Goal: Task Accomplishment & Management: Complete application form

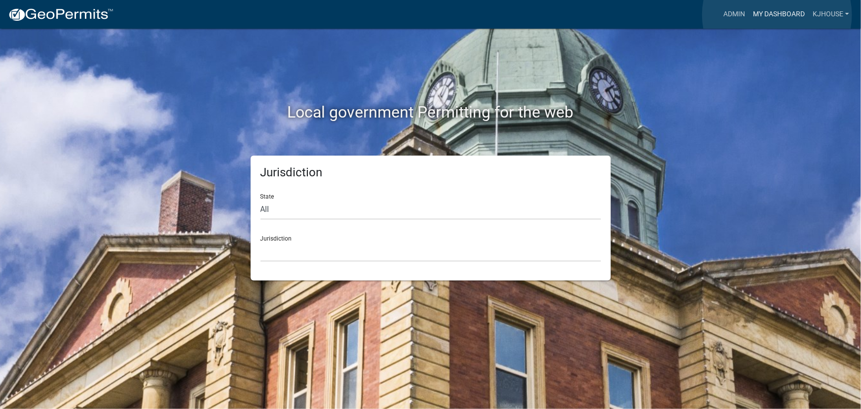
click at [777, 15] on link "My Dashboard" at bounding box center [779, 14] width 60 height 19
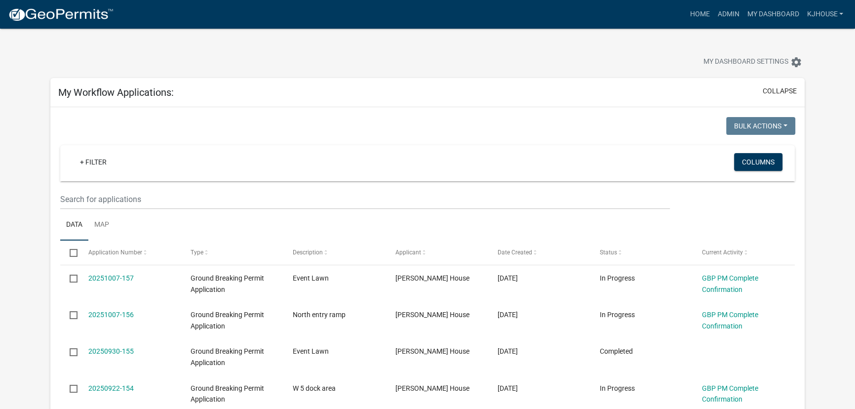
scroll to position [134, 0]
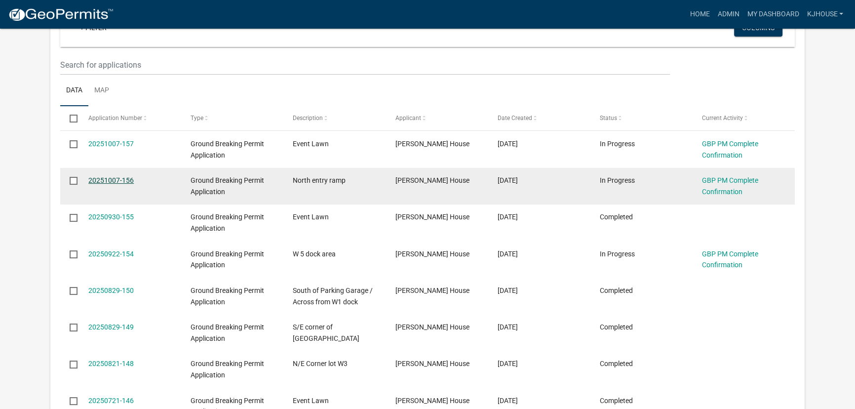
click at [111, 181] on link "20251007-156" at bounding box center [110, 180] width 45 height 8
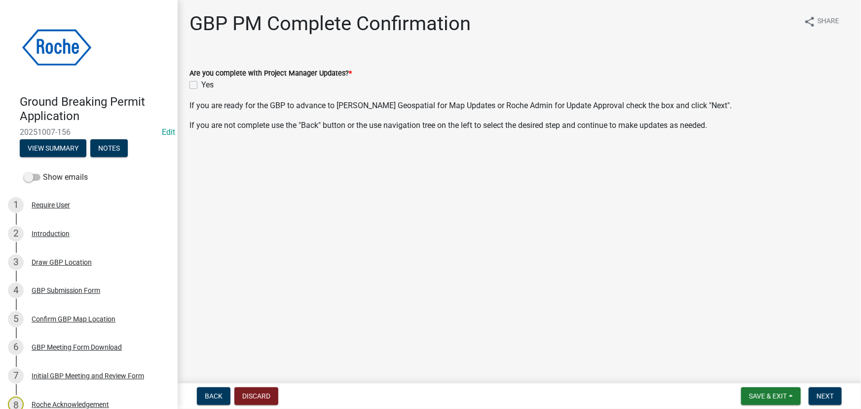
click at [201, 85] on label "Yes" at bounding box center [207, 85] width 12 height 12
click at [201, 85] on input "Yes" at bounding box center [204, 82] width 6 height 6
checkbox input "true"
click at [831, 393] on span "Next" at bounding box center [825, 396] width 17 height 8
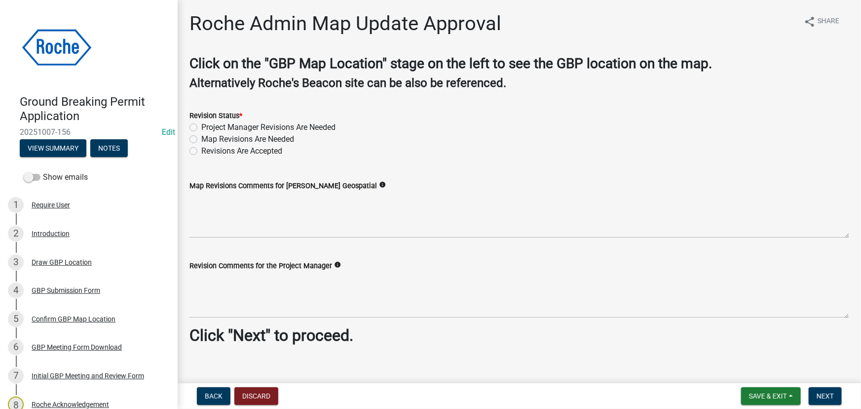
click at [201, 153] on label "Revisions Are Accepted" at bounding box center [241, 151] width 81 height 12
click at [201, 152] on input "Revisions Are Accepted" at bounding box center [204, 148] width 6 height 6
radio input "true"
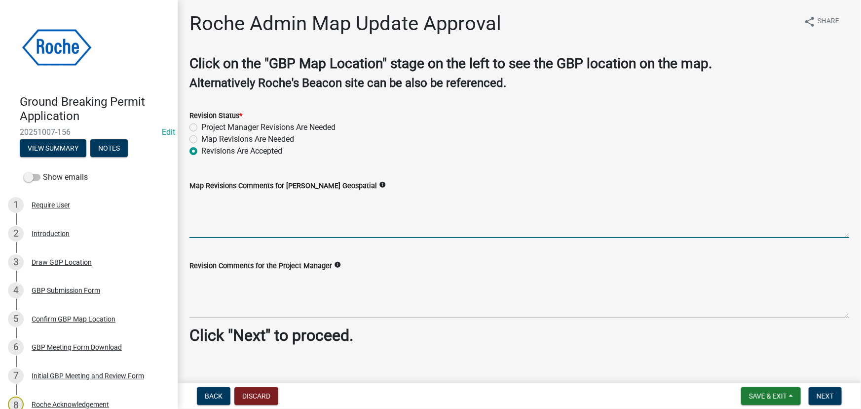
click at [204, 218] on textarea "Map Revisions Comments for [PERSON_NAME] Geospatial" at bounding box center [520, 215] width 660 height 46
click at [205, 218] on textarea "Map Revisions Comments for [PERSON_NAME] Geospatial" at bounding box center [520, 215] width 660 height 46
type textarea "Approved"
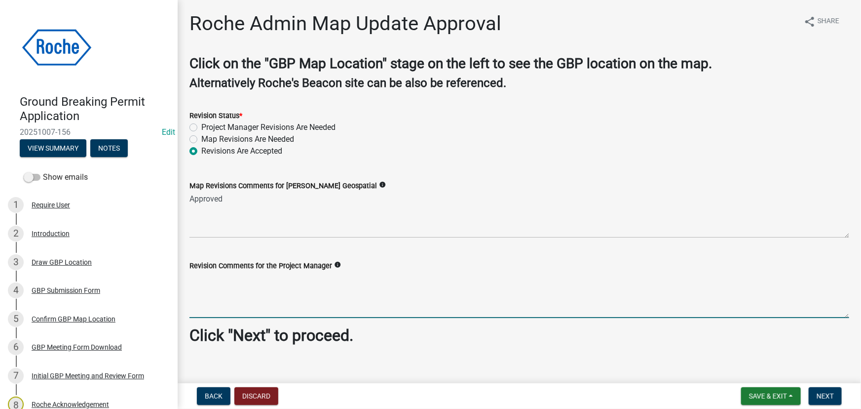
click at [197, 292] on textarea "Revision Comments for the Project Manager" at bounding box center [520, 294] width 660 height 46
type textarea "Approved no revisions"
click at [819, 395] on span "Next" at bounding box center [825, 396] width 17 height 8
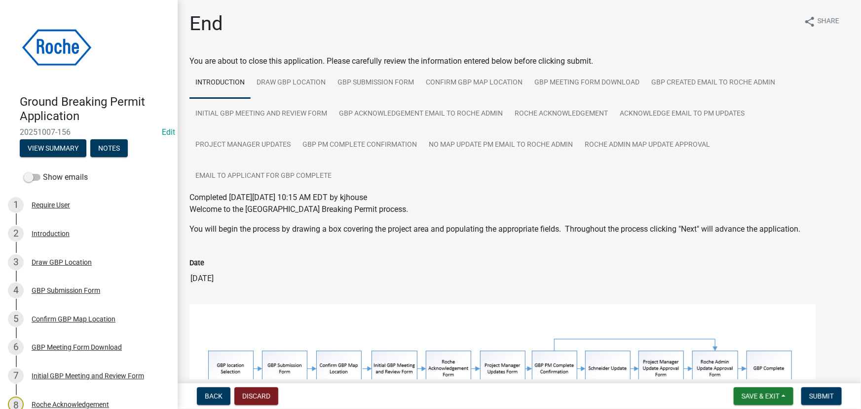
scroll to position [130, 0]
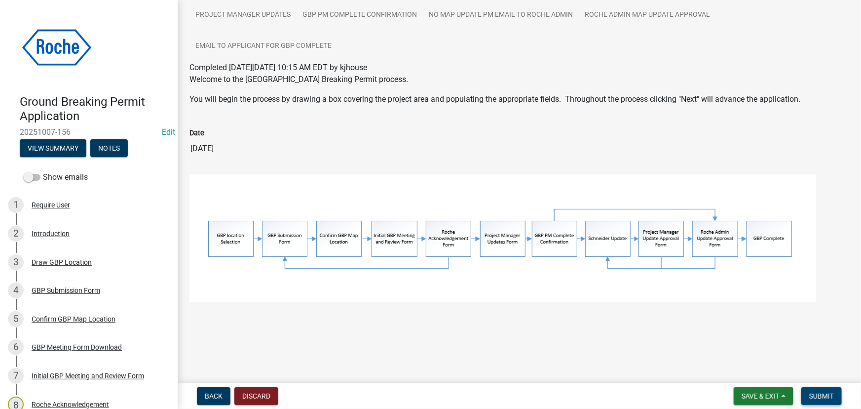
click at [814, 396] on span "Submit" at bounding box center [821, 396] width 25 height 8
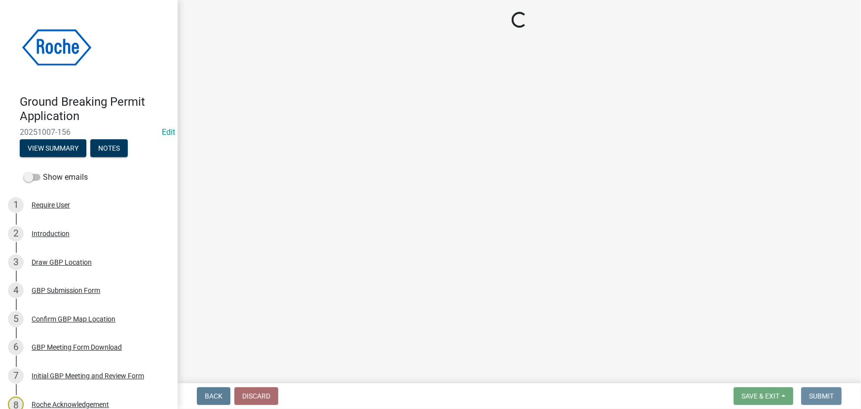
scroll to position [0, 0]
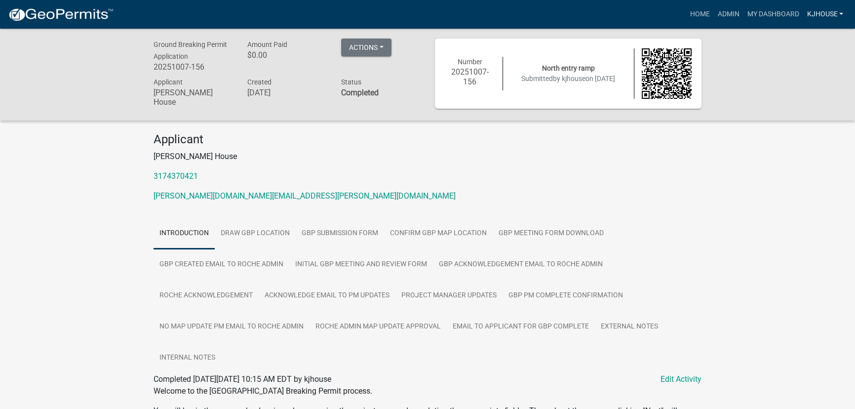
click at [824, 13] on link "kjhouse" at bounding box center [825, 14] width 44 height 19
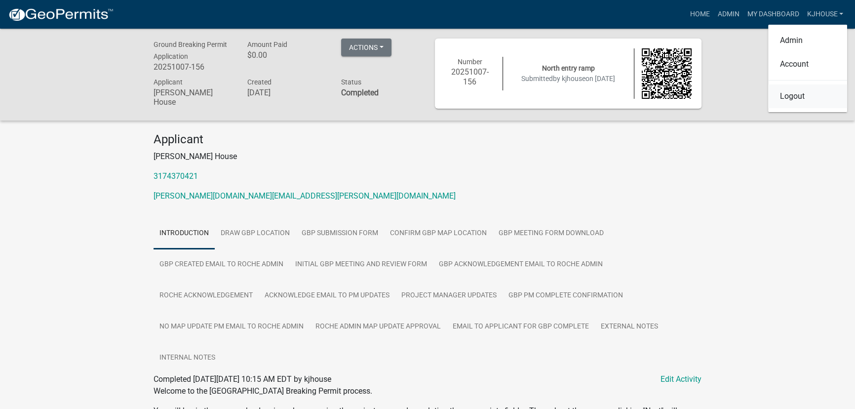
click at [787, 99] on link "Logout" at bounding box center [807, 96] width 79 height 24
